Goal: Navigation & Orientation: Find specific page/section

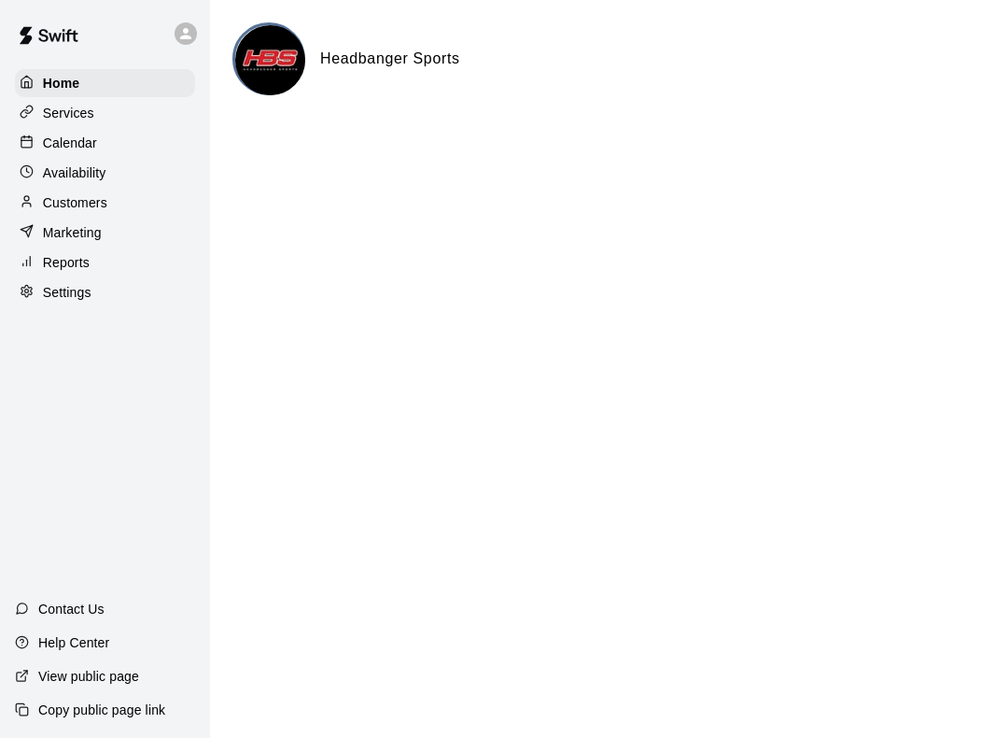
click at [128, 160] on div "Availability" at bounding box center [105, 173] width 180 height 28
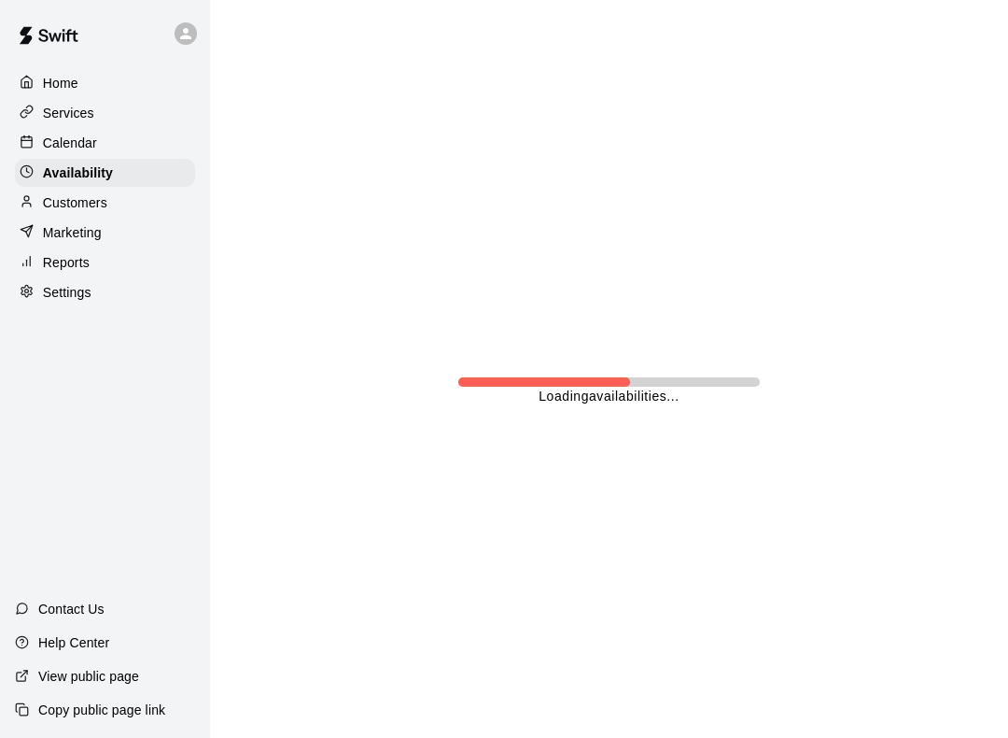
click at [146, 124] on div "Services" at bounding box center [105, 113] width 180 height 28
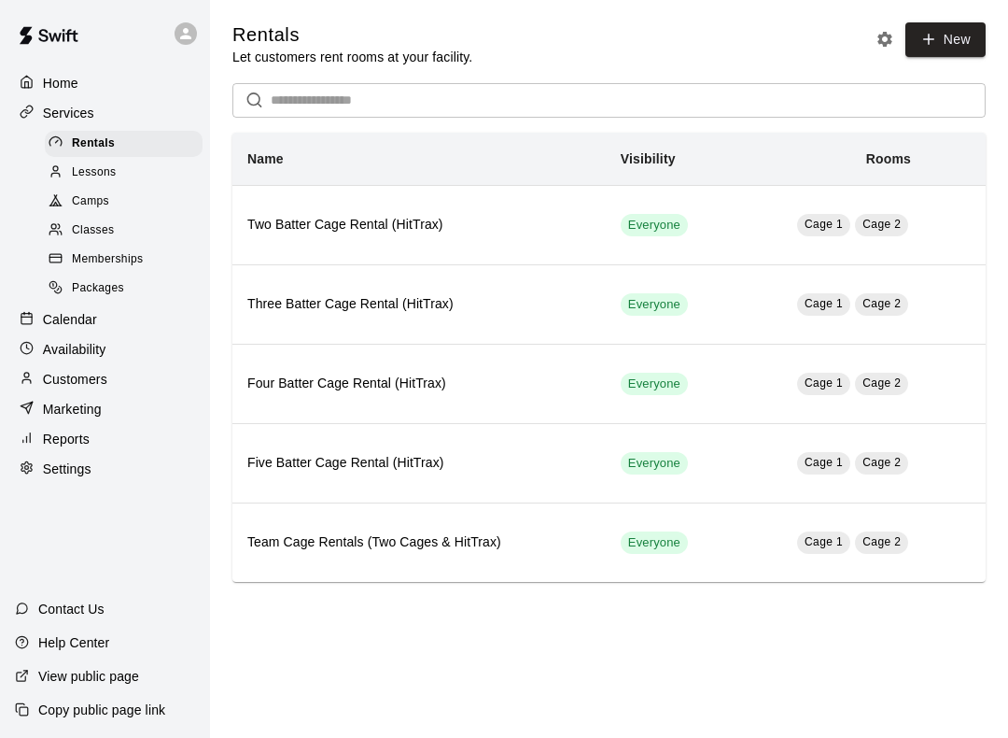
click at [135, 73] on div "Home" at bounding box center [105, 83] width 180 height 28
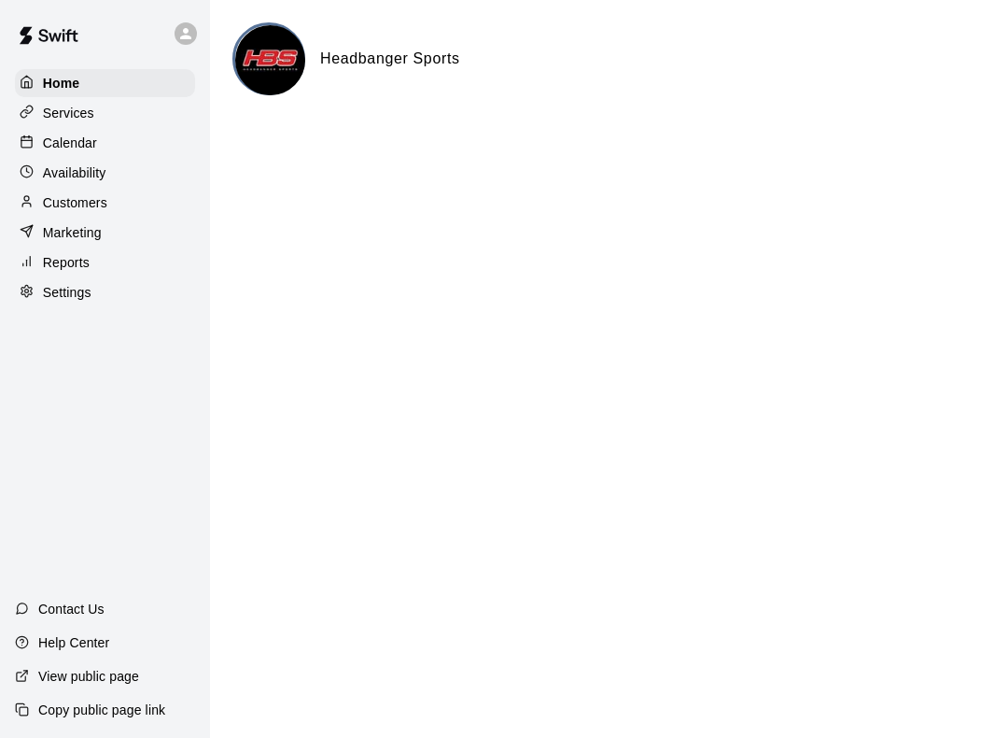
click at [129, 143] on div "Calendar" at bounding box center [105, 143] width 180 height 28
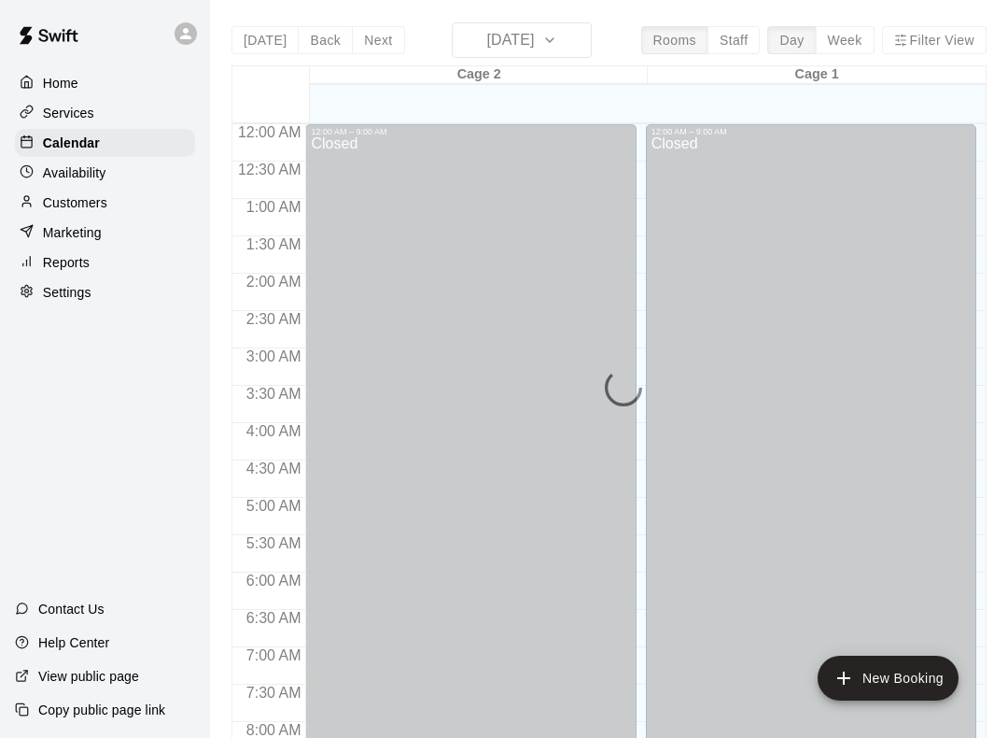
scroll to position [1084, 0]
